Goal: Obtain resource: Download file/media

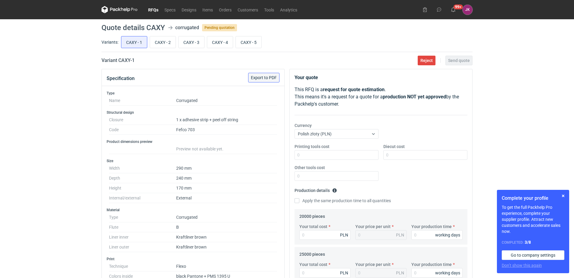
click at [262, 78] on span "Export to PDF" at bounding box center [264, 78] width 26 height 4
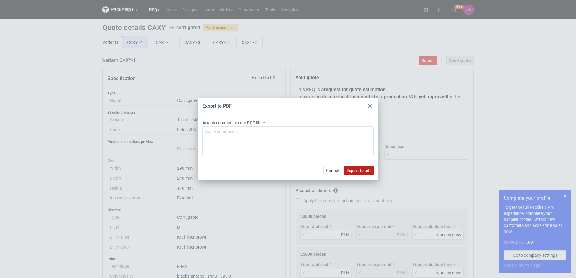
click at [366, 168] on button "Export to pdf" at bounding box center [359, 171] width 30 height 10
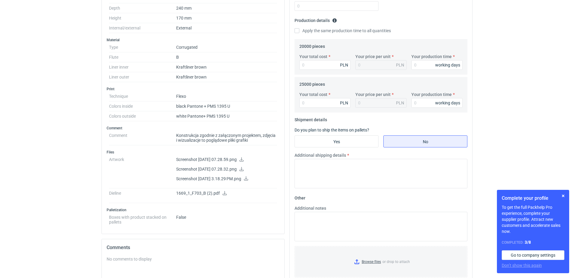
scroll to position [181, 0]
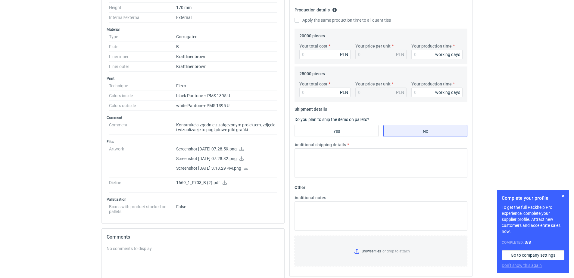
click at [244, 149] on icon at bounding box center [241, 149] width 5 height 4
click at [244, 158] on icon at bounding box center [241, 159] width 5 height 4
click at [248, 167] on icon at bounding box center [246, 168] width 5 height 4
click at [225, 185] on link at bounding box center [224, 183] width 5 height 5
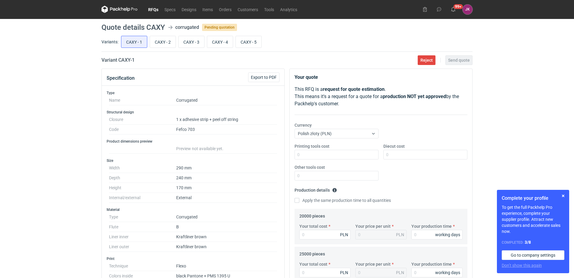
scroll to position [0, 0]
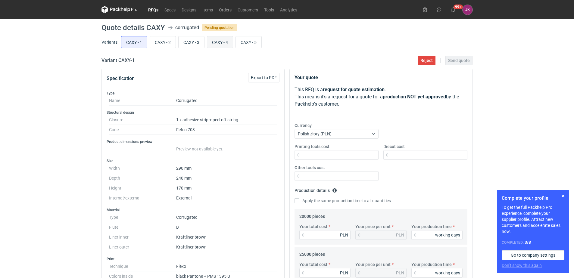
click at [229, 47] on input "CAXY - 4" at bounding box center [220, 41] width 26 height 11
radio input "true"
drag, startPoint x: 135, startPoint y: 62, endPoint x: 118, endPoint y: 61, distance: 16.3
click at [118, 61] on div "Variant CAXY - 4 Reject Send quote" at bounding box center [286, 60] width 371 height 7
copy h2 "CAXY - 4"
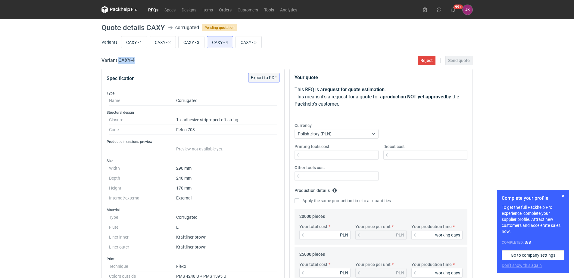
click at [262, 76] on span "Export to PDF" at bounding box center [264, 78] width 26 height 4
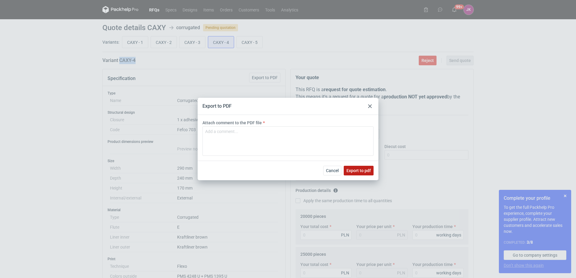
click at [362, 168] on button "Export to pdf" at bounding box center [359, 171] width 30 height 10
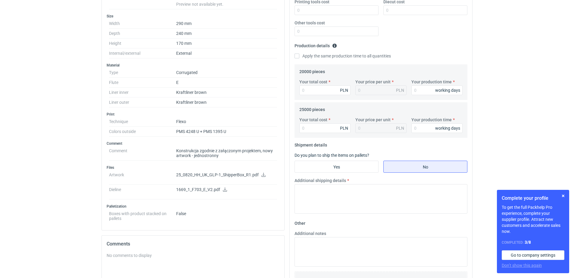
scroll to position [211, 0]
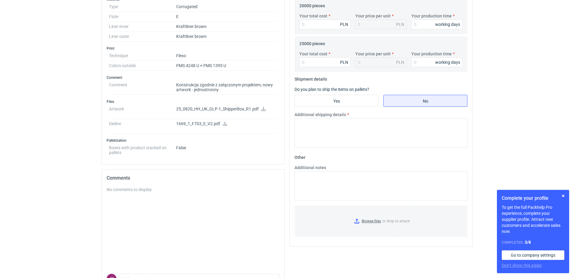
click at [262, 109] on icon at bounding box center [263, 109] width 5 height 4
click at [223, 121] on dd "1669_1_F703_E_V2.pdf" at bounding box center [226, 126] width 101 height 15
click at [224, 123] on icon at bounding box center [225, 124] width 4 height 4
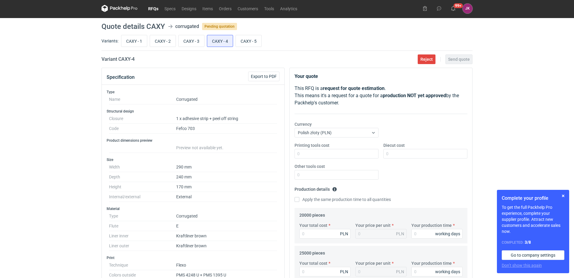
scroll to position [0, 0]
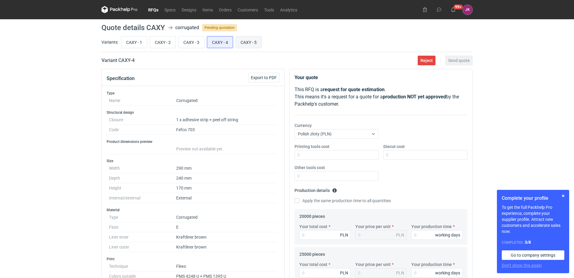
click at [247, 42] on input "CAXY - 5" at bounding box center [249, 41] width 26 height 11
radio input "true"
click at [143, 43] on input "CAXY - 1" at bounding box center [134, 41] width 26 height 11
radio input "true"
click at [272, 80] on span "Export to PDF" at bounding box center [264, 78] width 26 height 4
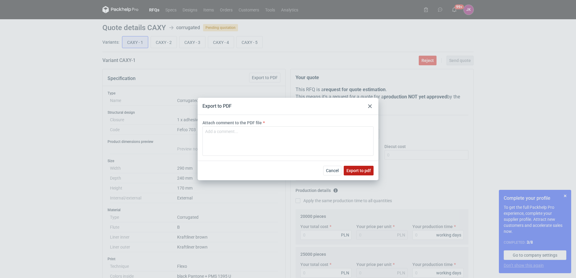
click at [348, 167] on button "Export to pdf" at bounding box center [359, 171] width 30 height 10
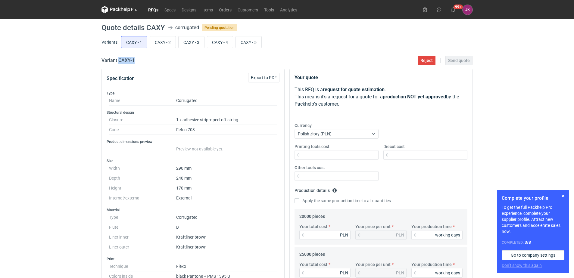
drag, startPoint x: 144, startPoint y: 61, endPoint x: 120, endPoint y: 61, distance: 24.4
click at [120, 61] on div "Variant CAXY - 1 Reject Send quote" at bounding box center [286, 60] width 371 height 7
copy h2 "CAXY - 1"
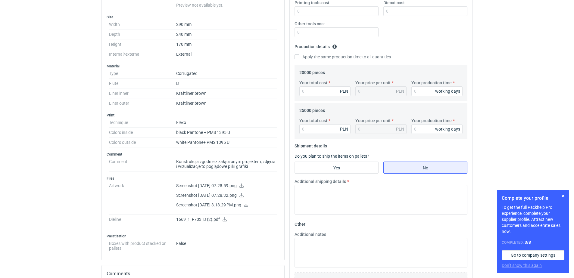
scroll to position [151, 0]
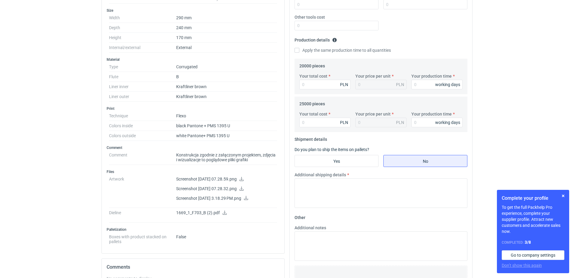
click at [251, 180] on p "Screenshot [DATE] 07.28.59.png" at bounding box center [226, 179] width 101 height 5
click at [244, 181] on icon at bounding box center [241, 179] width 4 height 4
click at [244, 189] on icon at bounding box center [241, 189] width 5 height 4
click at [248, 197] on icon at bounding box center [246, 198] width 5 height 4
click at [225, 214] on icon at bounding box center [225, 213] width 4 height 4
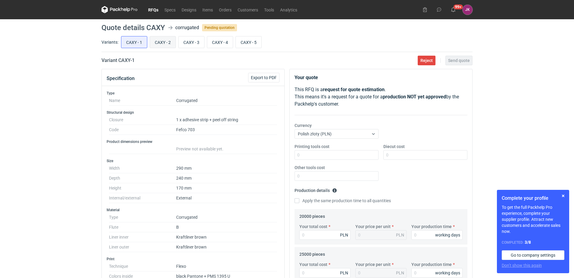
click at [169, 45] on input "CAXY - 2" at bounding box center [163, 41] width 26 height 11
radio input "true"
drag, startPoint x: 139, startPoint y: 58, endPoint x: 119, endPoint y: 61, distance: 20.8
click at [119, 61] on div "Variant CAXY - 2 Reject Send quote" at bounding box center [286, 60] width 371 height 7
copy h2 "CAXY - 2"
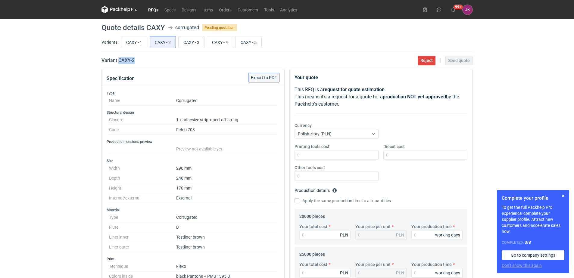
click at [255, 74] on button "Export to PDF" at bounding box center [263, 78] width 31 height 10
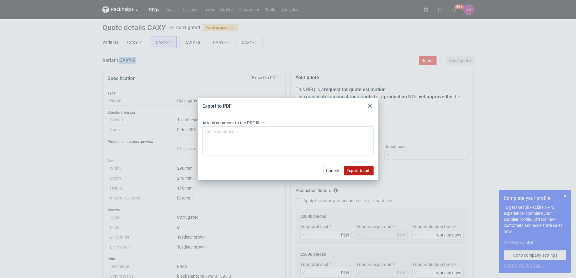
click at [350, 173] on span "Export to pdf" at bounding box center [358, 171] width 24 height 4
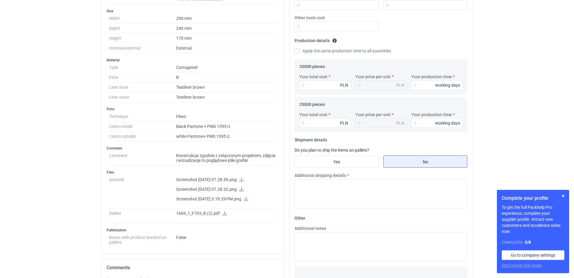
scroll to position [151, 0]
click at [244, 180] on icon at bounding box center [241, 179] width 5 height 4
click at [244, 189] on icon at bounding box center [241, 189] width 4 height 4
click at [248, 198] on icon at bounding box center [246, 198] width 5 height 4
click at [226, 213] on icon at bounding box center [224, 213] width 5 height 4
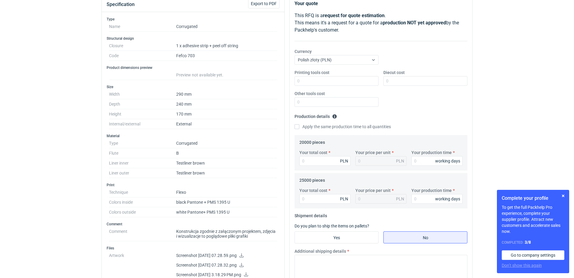
scroll to position [0, 0]
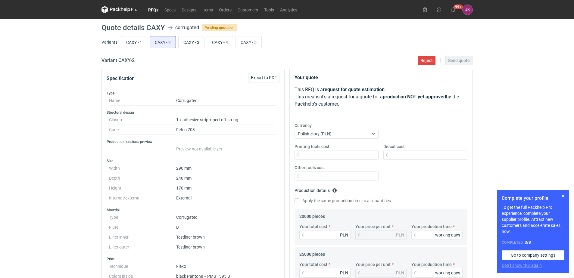
click at [189, 48] on div "CAXY - 1 CAXY - 2 CAXY - 3 CAXY - 4 CAXY - 5" at bounding box center [296, 42] width 353 height 14
click at [189, 43] on input "CAXY - 3" at bounding box center [192, 41] width 26 height 11
radio input "true"
drag, startPoint x: 246, startPoint y: 73, endPoint x: 254, endPoint y: 76, distance: 9.1
click at [246, 73] on div "Specification Export to PDF" at bounding box center [193, 77] width 183 height 17
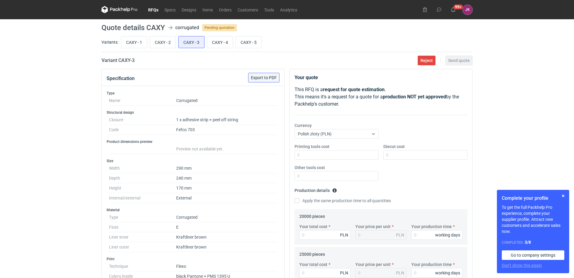
click at [258, 76] on span "Export to PDF" at bounding box center [264, 78] width 26 height 4
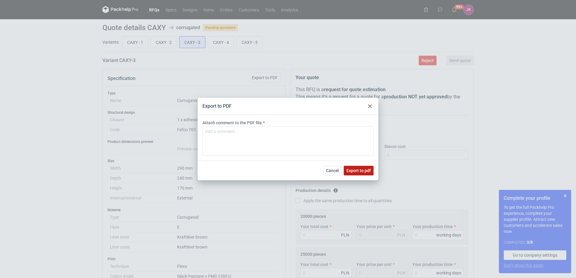
click at [368, 173] on span "Export to pdf" at bounding box center [358, 171] width 24 height 4
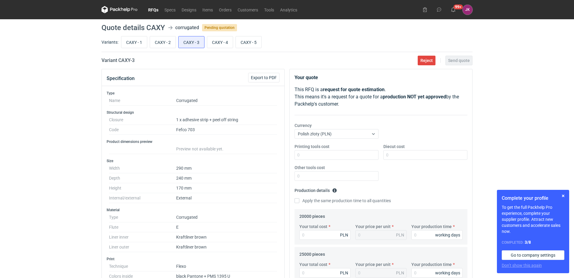
scroll to position [120, 0]
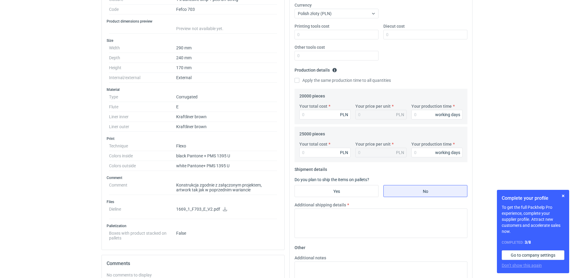
click at [223, 208] on icon at bounding box center [225, 209] width 5 height 4
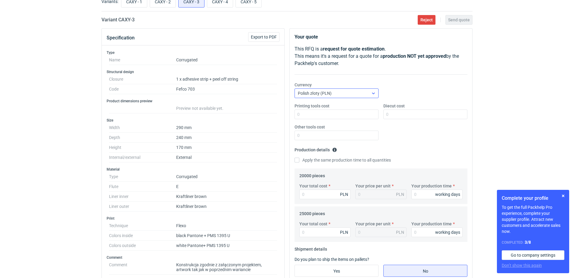
scroll to position [0, 0]
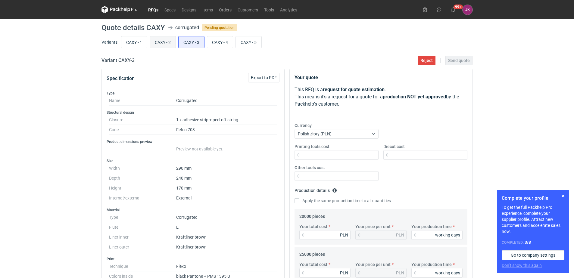
drag, startPoint x: 158, startPoint y: 43, endPoint x: 163, endPoint y: 45, distance: 5.3
click at [159, 43] on input "CAXY - 2" at bounding box center [163, 41] width 26 height 11
radio input "true"
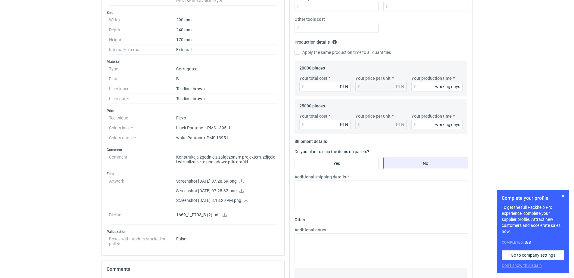
scroll to position [151, 0]
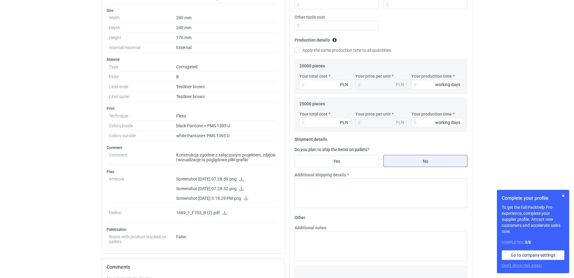
click at [244, 180] on icon at bounding box center [241, 179] width 4 height 4
click at [244, 189] on icon at bounding box center [241, 189] width 4 height 4
drag, startPoint x: 257, startPoint y: 198, endPoint x: 268, endPoint y: 183, distance: 18.8
click at [248, 198] on icon at bounding box center [246, 198] width 5 height 4
